Goal: Obtain resource: Obtain resource

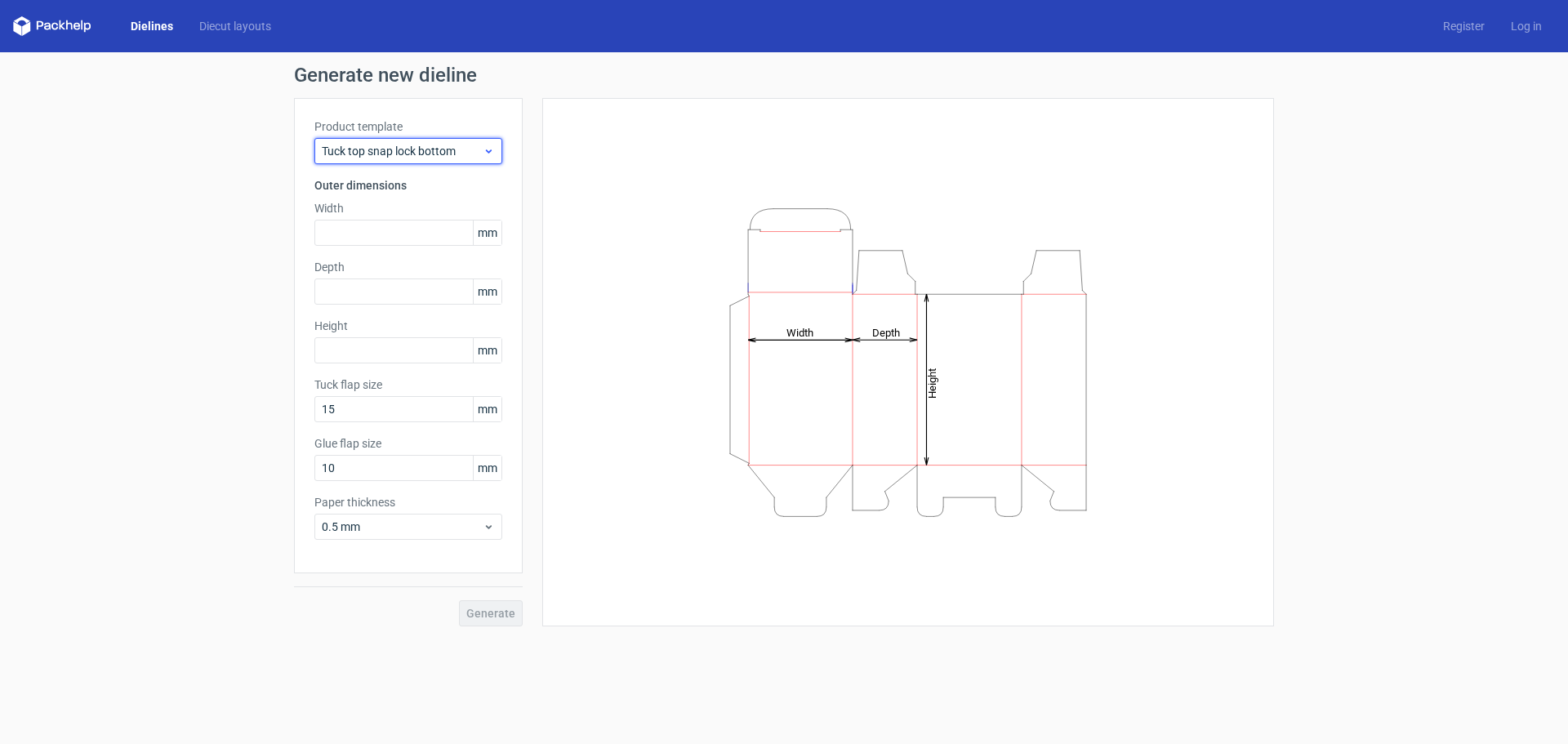
click at [366, 138] on div "Tuck top snap lock bottom" at bounding box center [408, 151] width 188 height 26
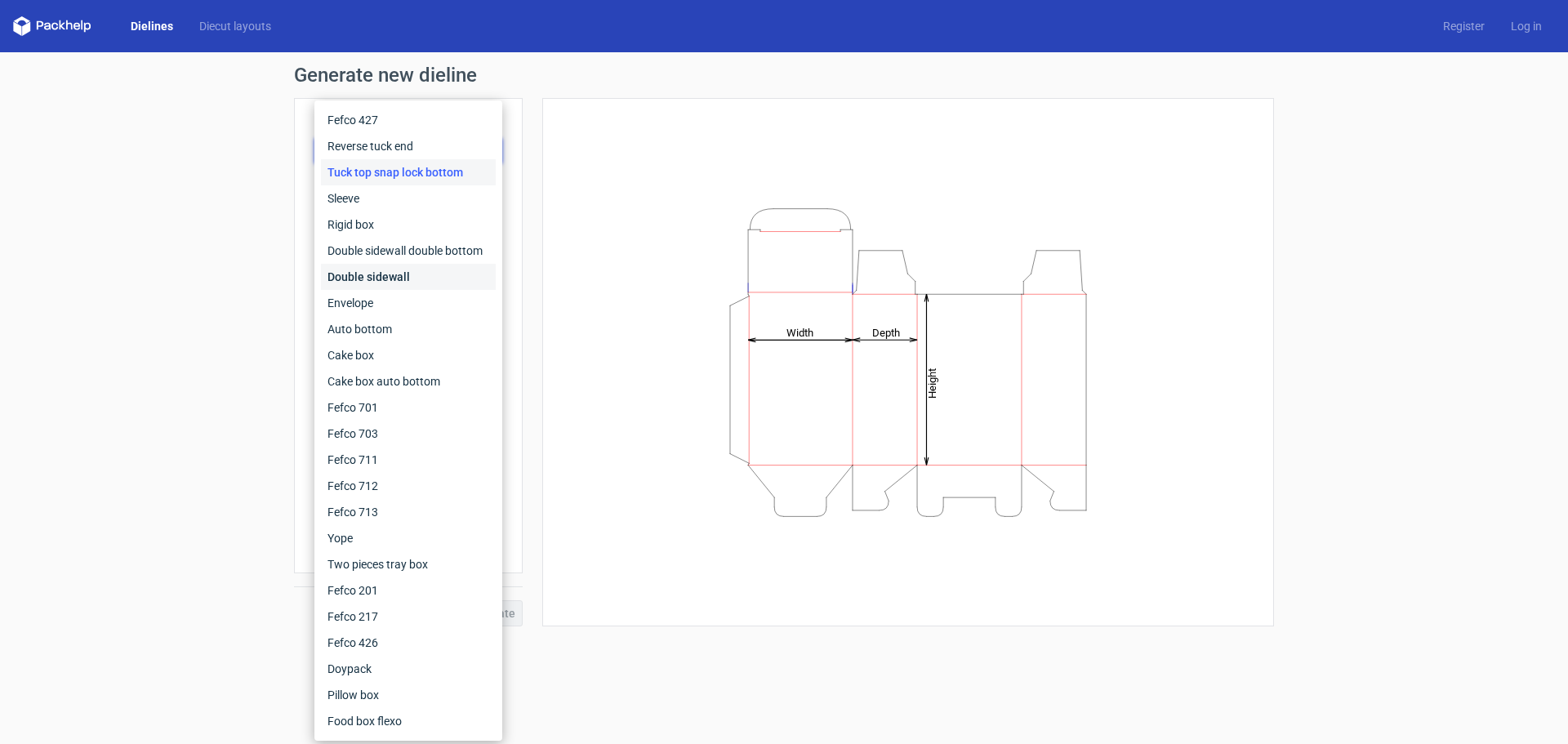
click at [392, 277] on div "Double sidewall" at bounding box center [409, 277] width 175 height 26
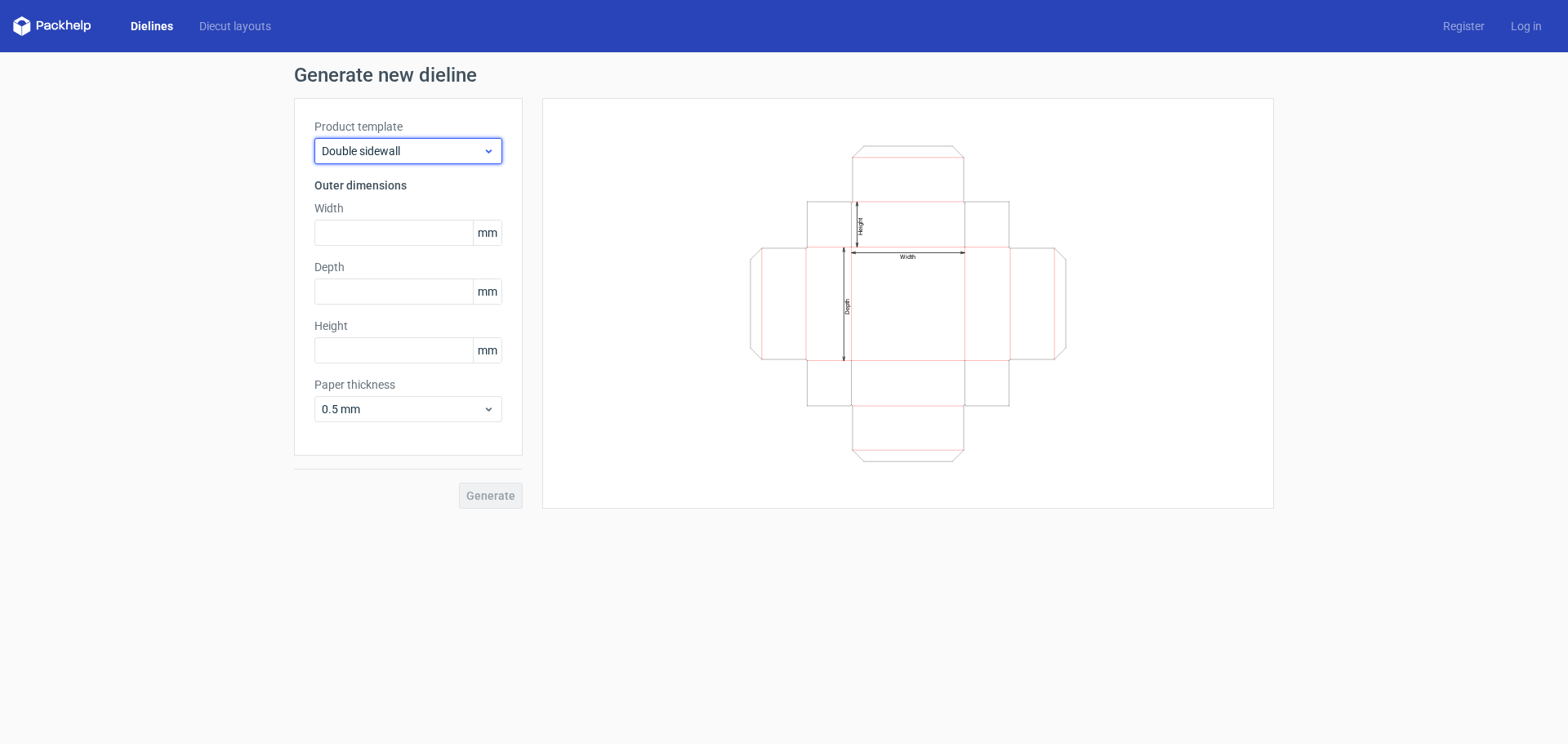
click at [397, 156] on span "Double sidewall" at bounding box center [402, 150] width 161 height 16
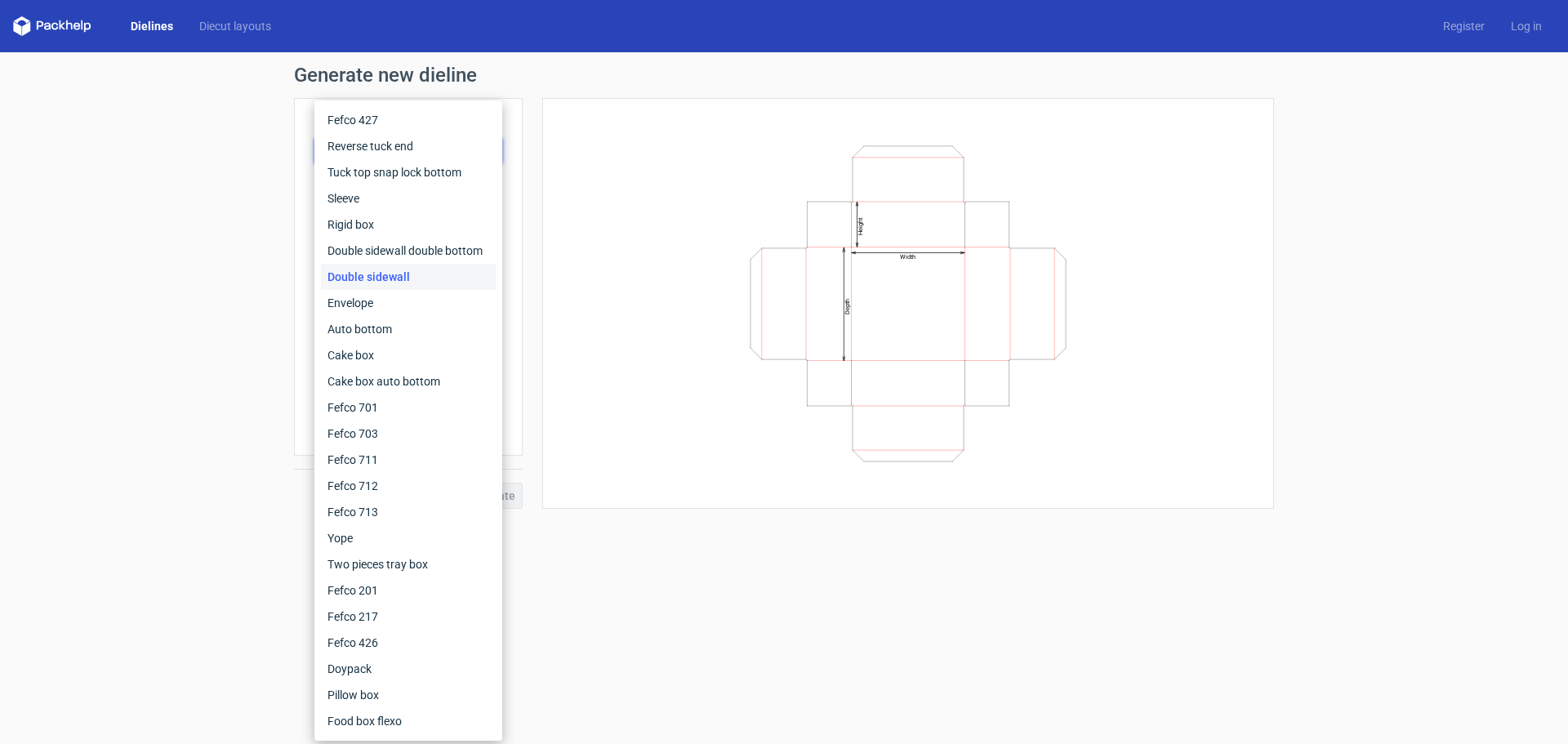
click at [138, 202] on div "Generate new dieline Product template Double sidewall Outer dimensions Width mm…" at bounding box center [784, 287] width 1568 height 470
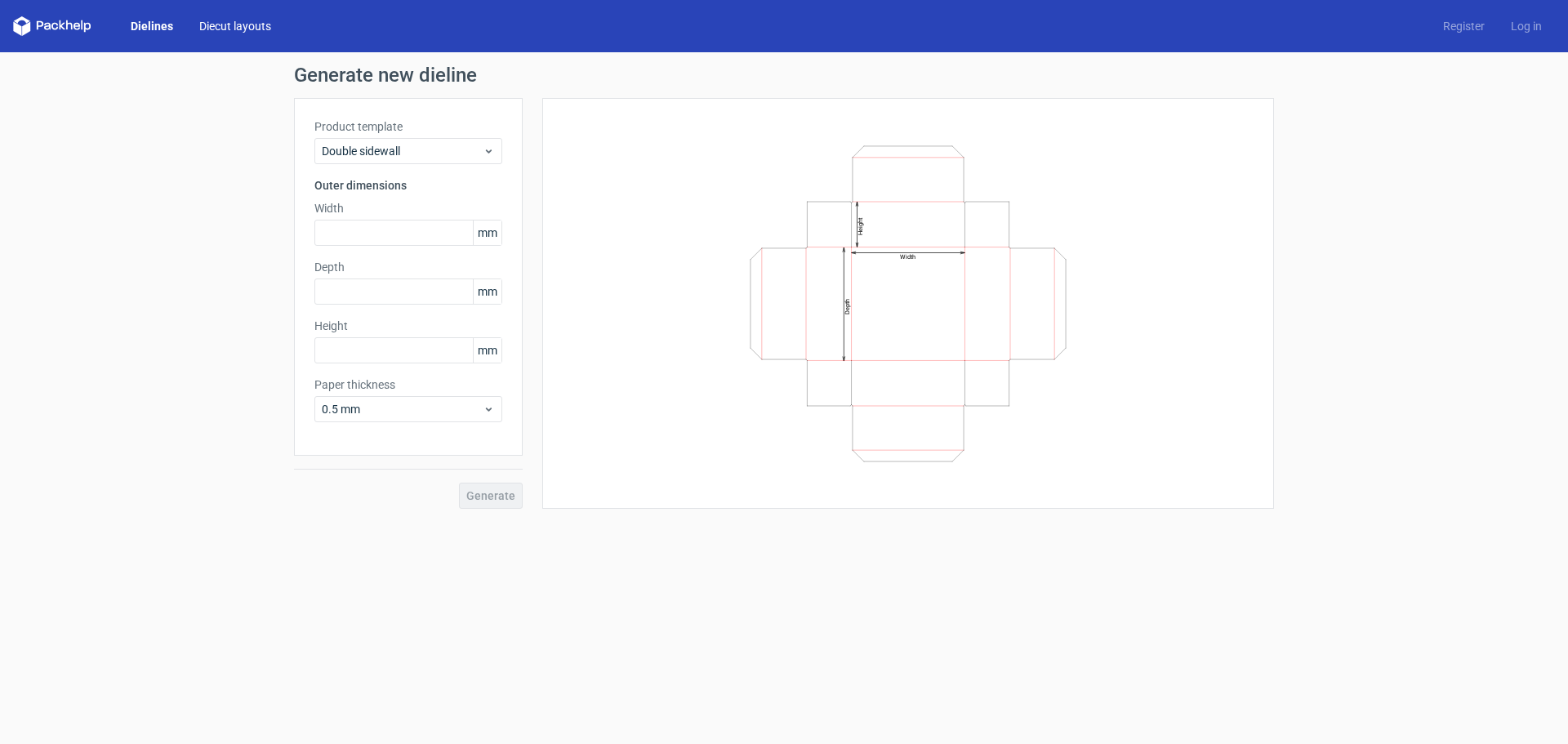
click at [228, 20] on link "Diecut layouts" at bounding box center [234, 25] width 98 height 16
